Goal: Transaction & Acquisition: Purchase product/service

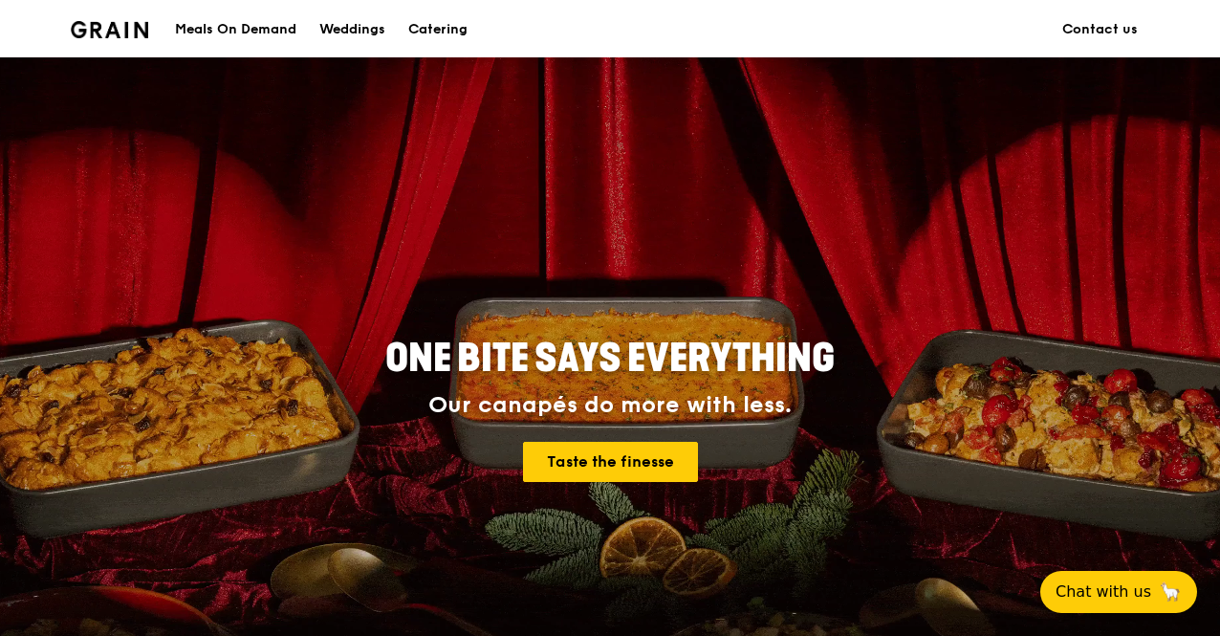
scroll to position [96, 0]
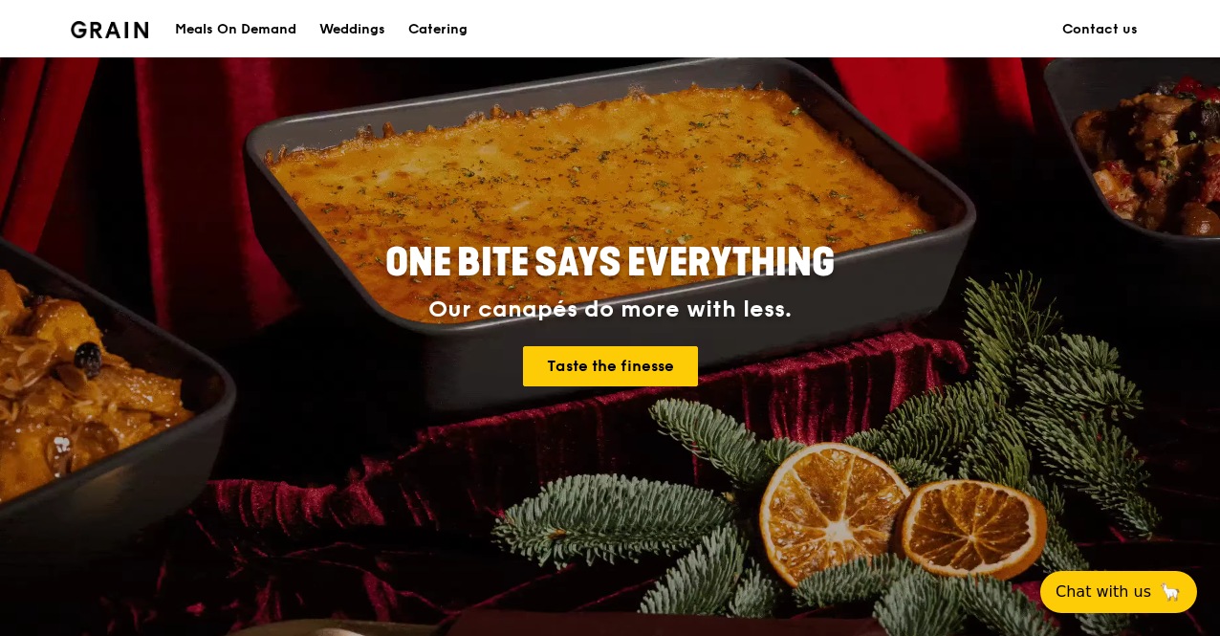
click at [254, 28] on div "Meals On Demand" at bounding box center [235, 29] width 121 height 57
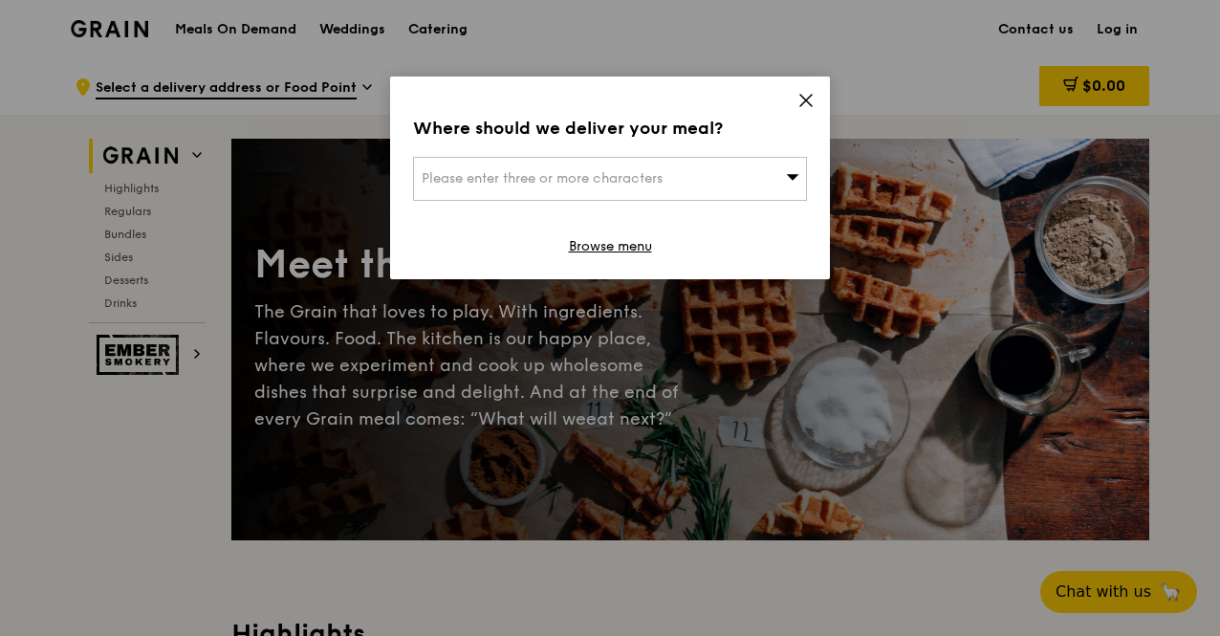
click at [791, 100] on div "Where should we deliver your meal? Please enter three or more characters Browse…" at bounding box center [610, 177] width 440 height 203
click at [805, 104] on icon at bounding box center [805, 100] width 17 height 17
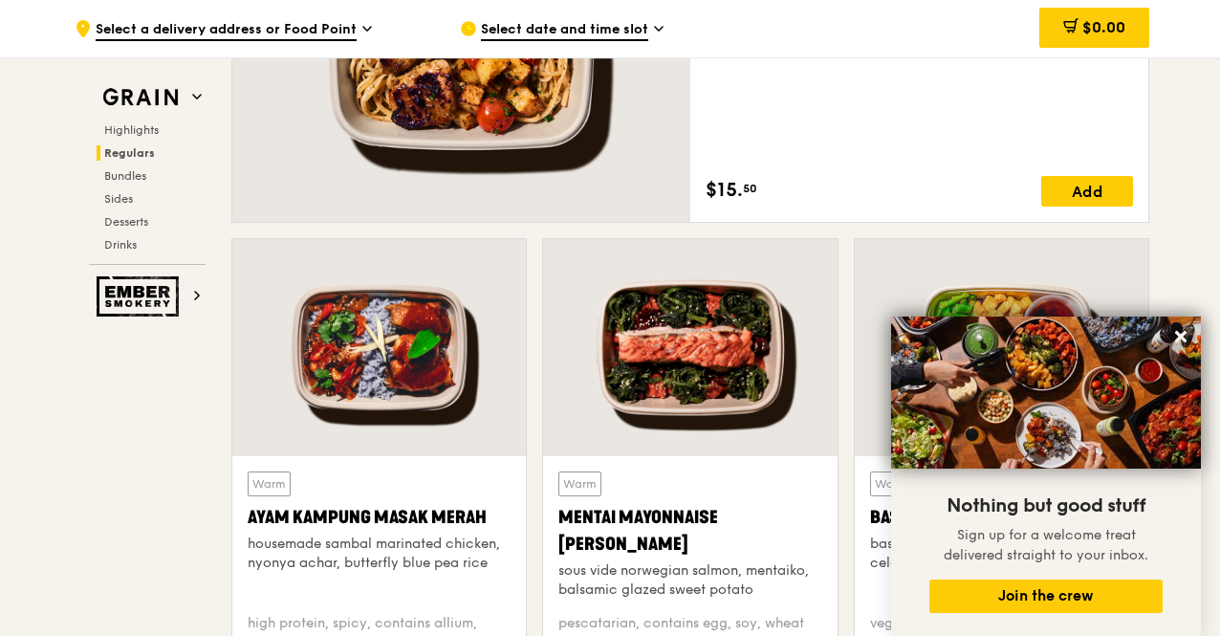
scroll to position [1147, 0]
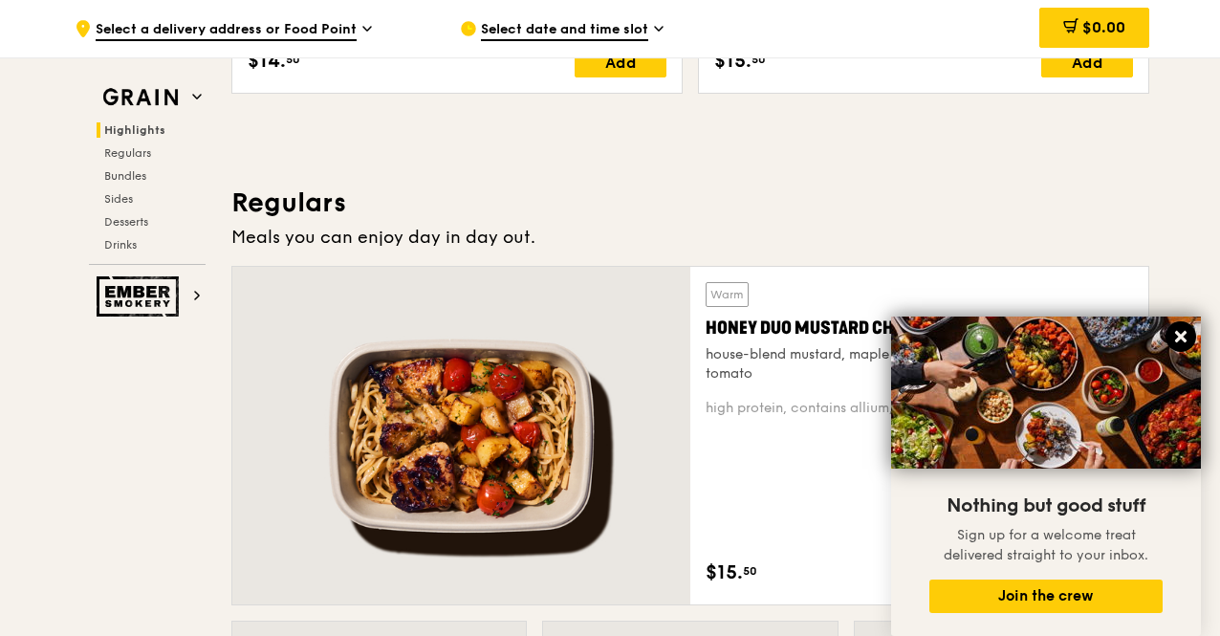
click at [1177, 332] on icon at bounding box center [1180, 336] width 17 height 17
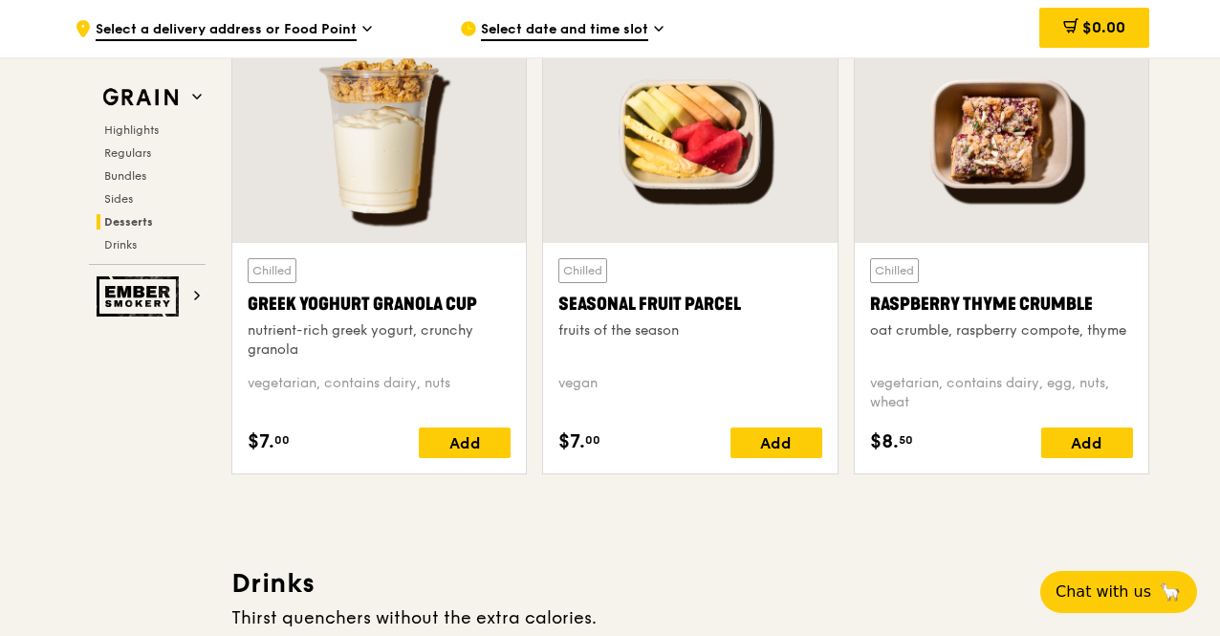
scroll to position [6690, 0]
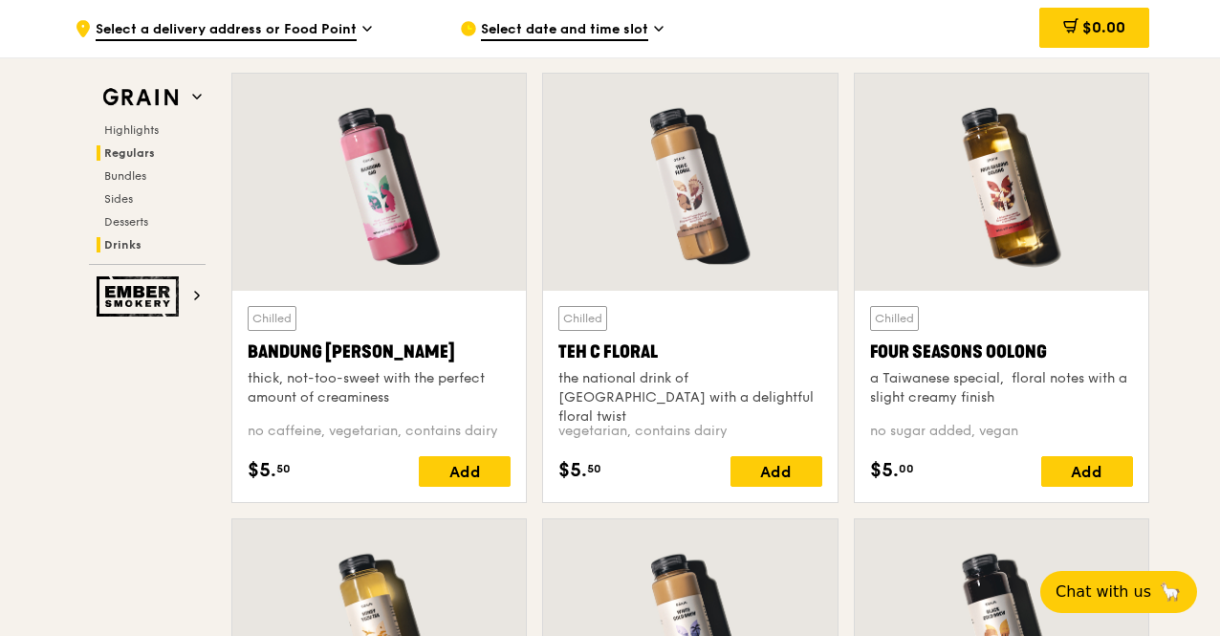
click at [136, 154] on span "Regulars" at bounding box center [129, 152] width 51 height 13
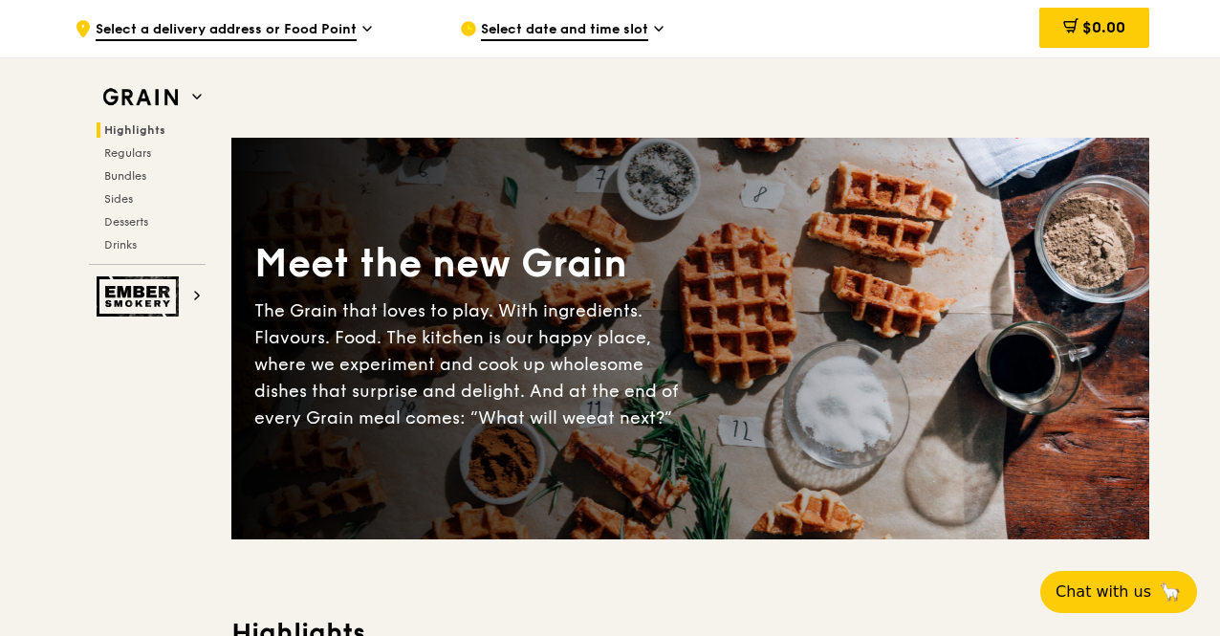
scroll to position [478, 0]
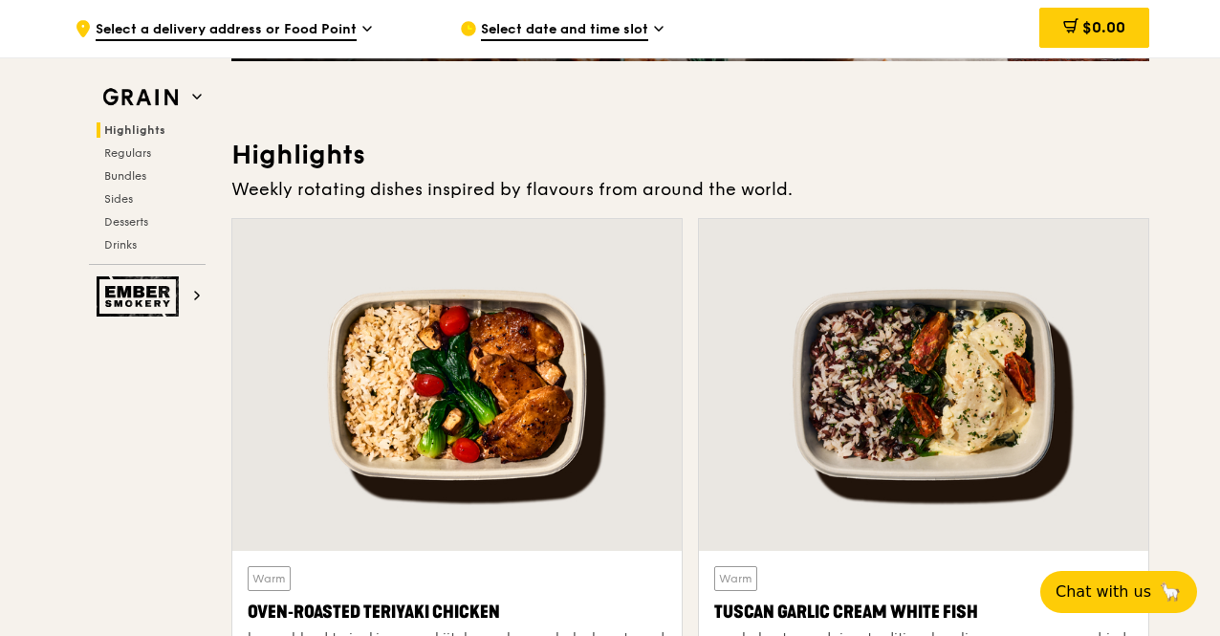
click at [355, 25] on span "Select a delivery address or Food Point" at bounding box center [226, 30] width 261 height 21
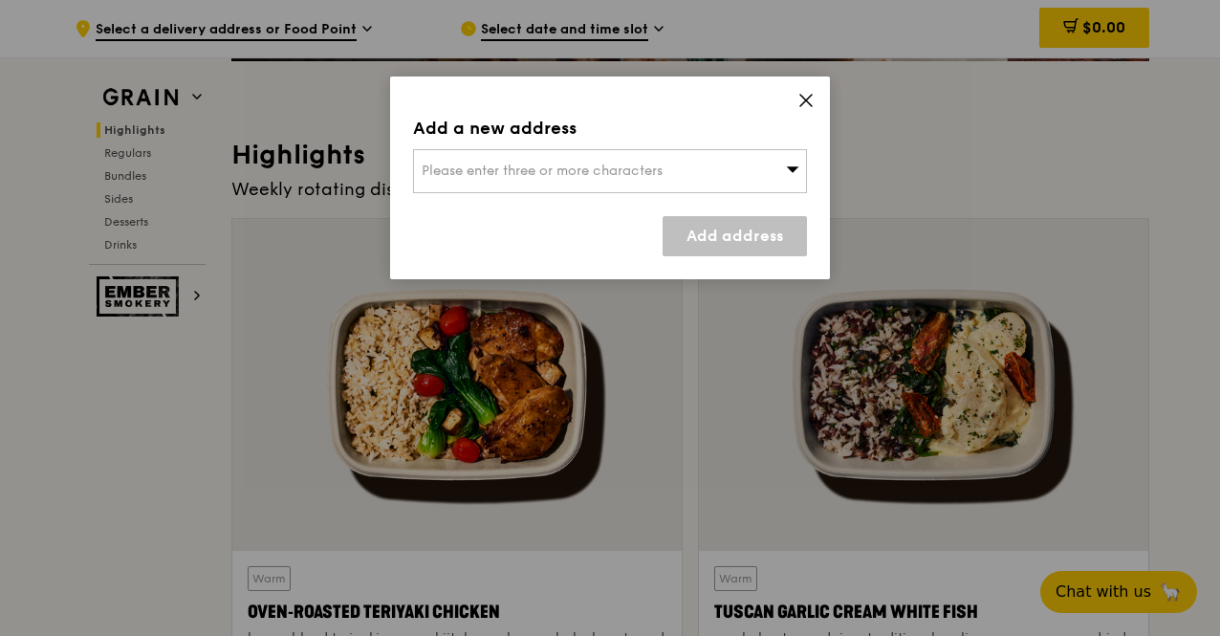
click at [497, 166] on span "Please enter three or more characters" at bounding box center [541, 170] width 241 height 16
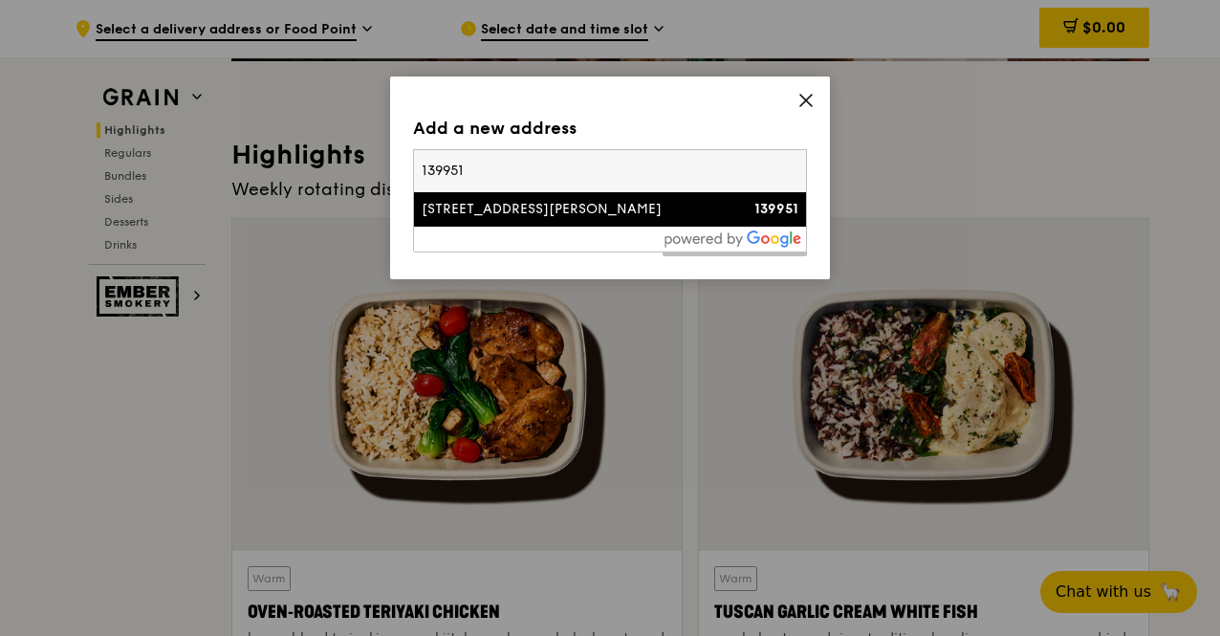
type input "139951"
click at [516, 202] on div "[STREET_ADDRESS][PERSON_NAME]" at bounding box center [562, 209] width 283 height 19
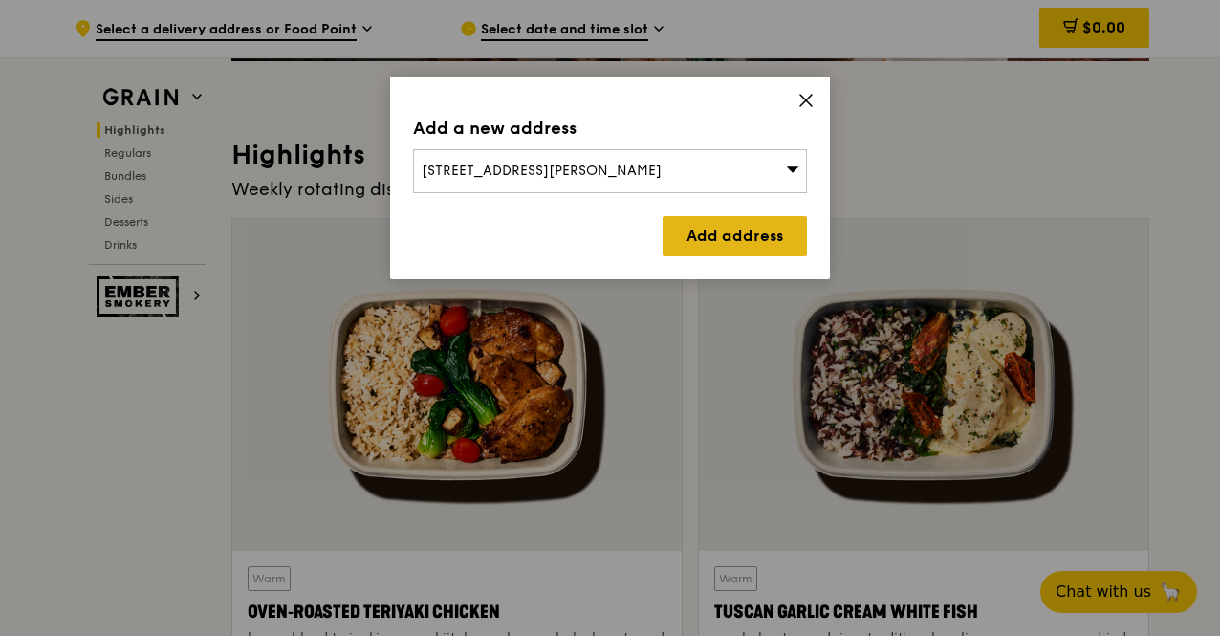
click at [734, 246] on link "Add address" at bounding box center [734, 236] width 144 height 40
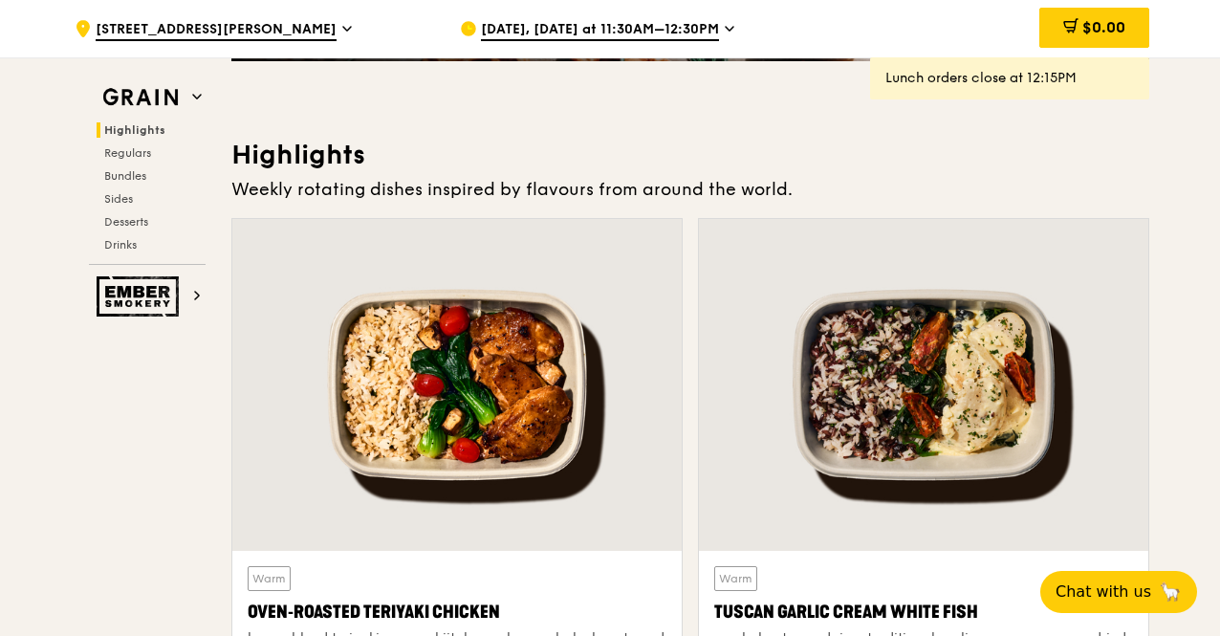
click at [658, 26] on span "[DATE], [DATE] at 11:30AM–12:30PM" at bounding box center [600, 30] width 238 height 21
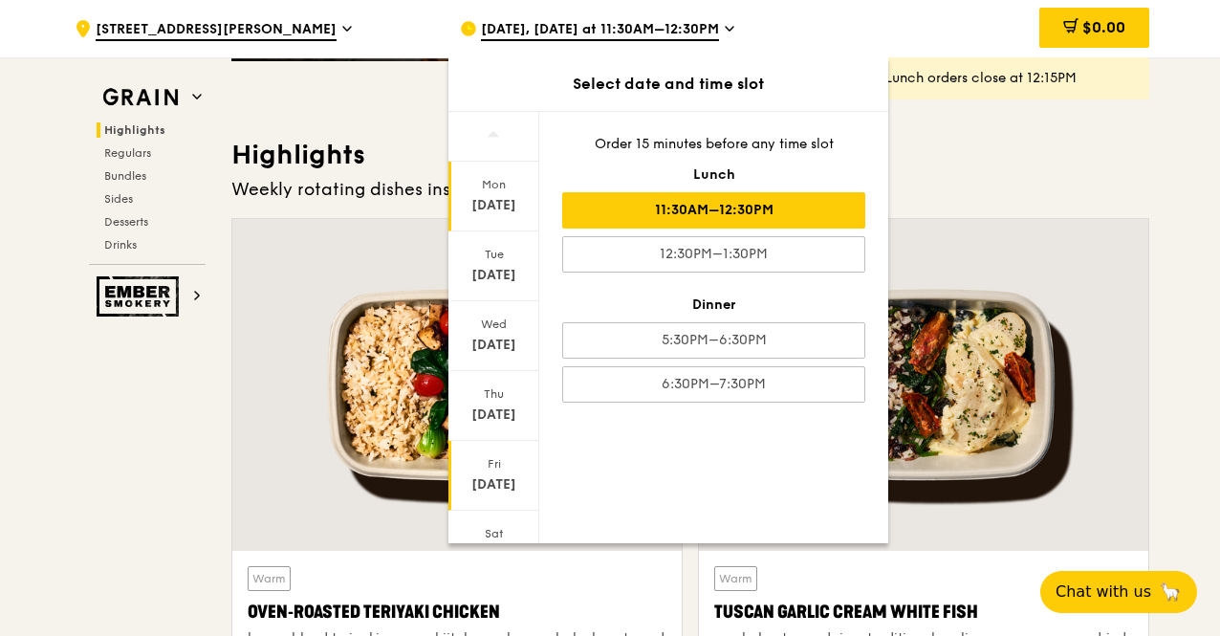
scroll to position [153, 0]
click at [499, 519] on div at bounding box center [493, 521] width 91 height 49
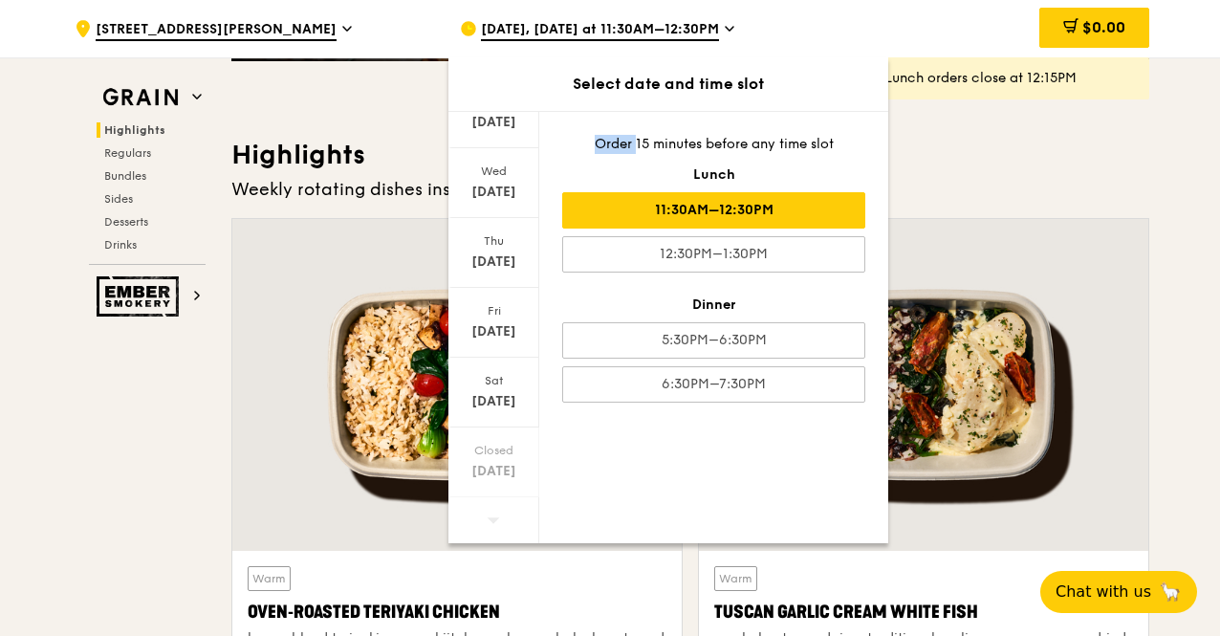
click at [499, 519] on div at bounding box center [493, 521] width 91 height 49
click at [501, 269] on div "[DATE]" at bounding box center [493, 261] width 85 height 19
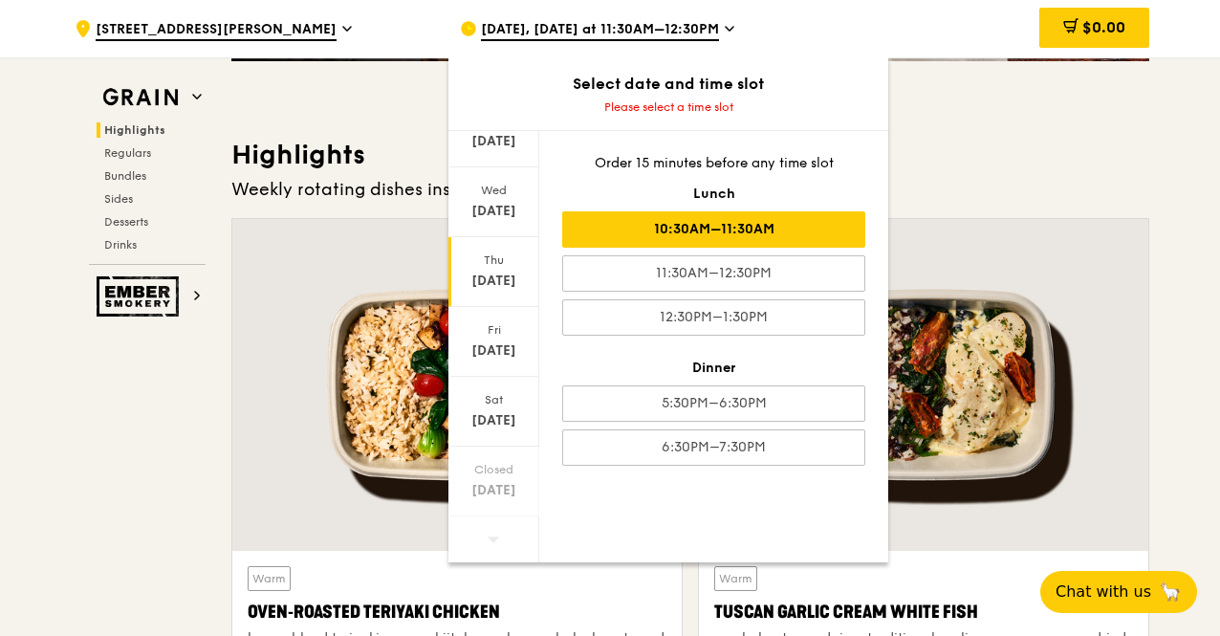
click at [730, 232] on div "10:30AM–11:30AM" at bounding box center [713, 229] width 303 height 36
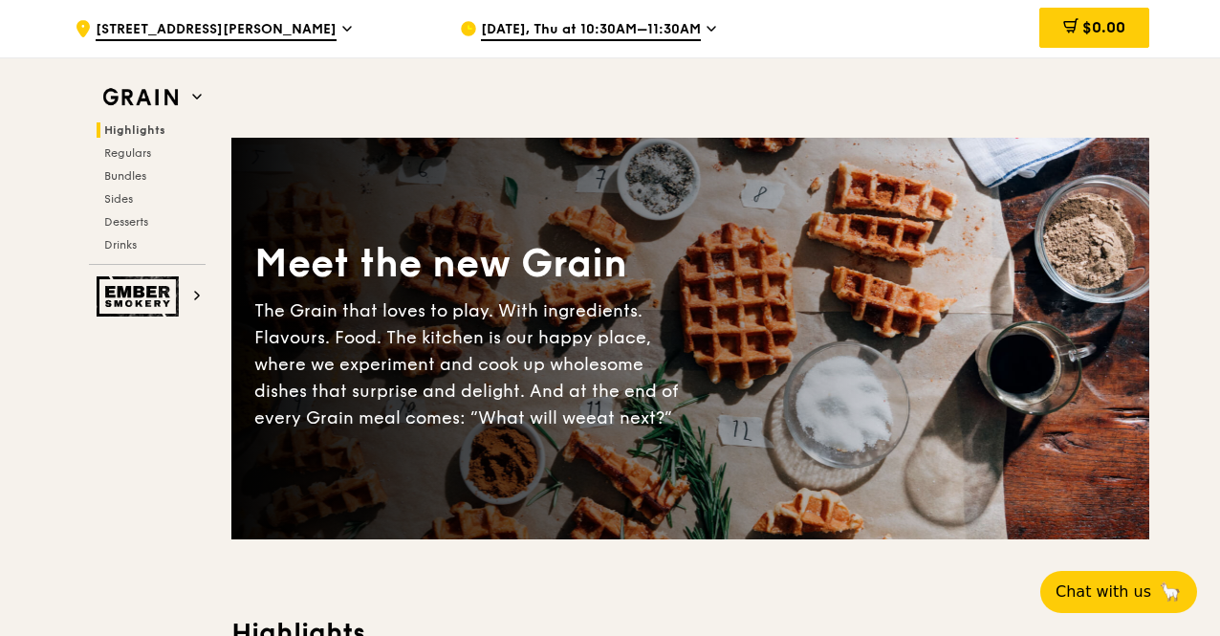
scroll to position [669, 0]
